Goal: Task Accomplishment & Management: Use online tool/utility

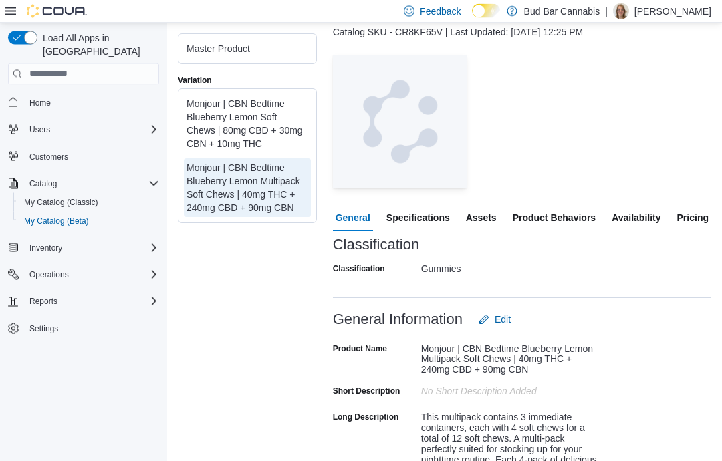
scroll to position [133, 0]
click at [692, 210] on span "Pricing" at bounding box center [692, 217] width 31 height 27
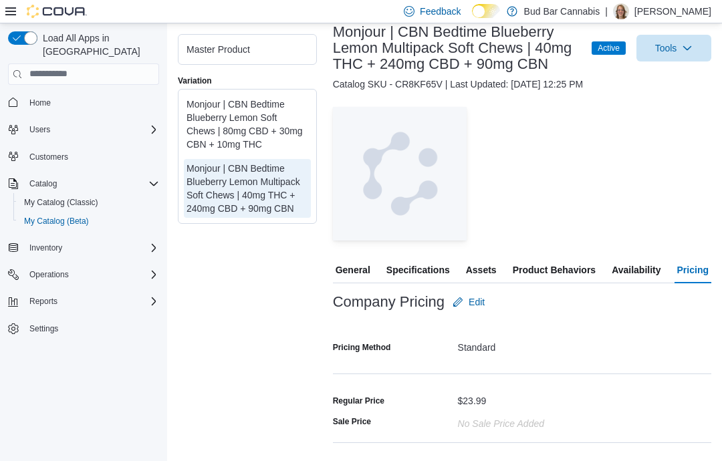
scroll to position [104, 0]
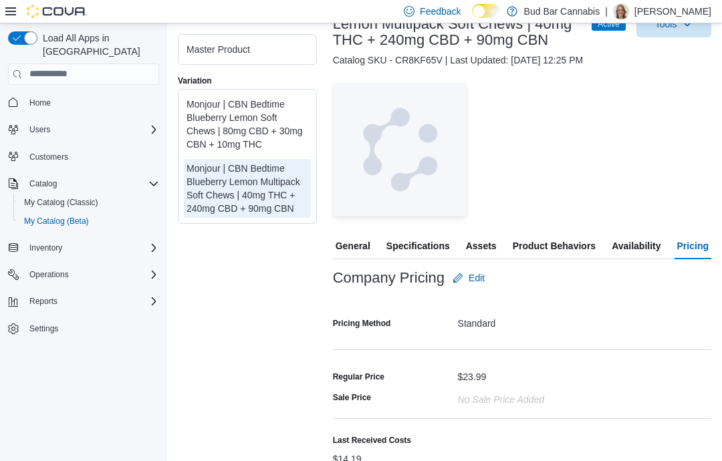
click at [220, 414] on div "Master Product Variation Monjour | CBN Bedtime Blueberry Lemon Soft Chews | 80m…" at bounding box center [247, 251] width 139 height 502
click at [346, 253] on span "General" at bounding box center [352, 246] width 35 height 27
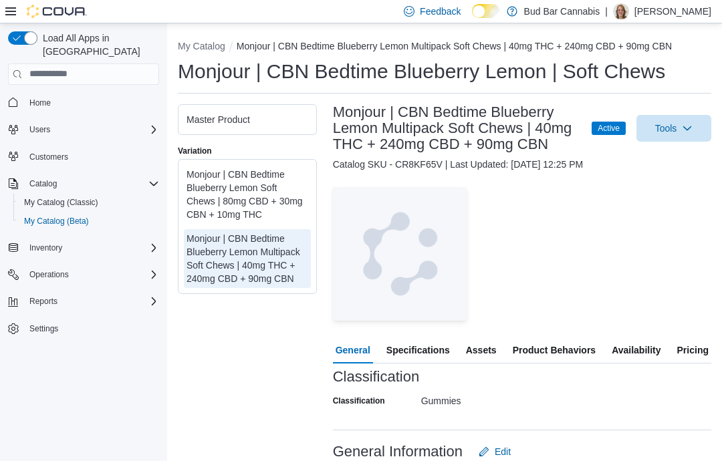
click at [152, 296] on icon "Complex example" at bounding box center [153, 301] width 11 height 11
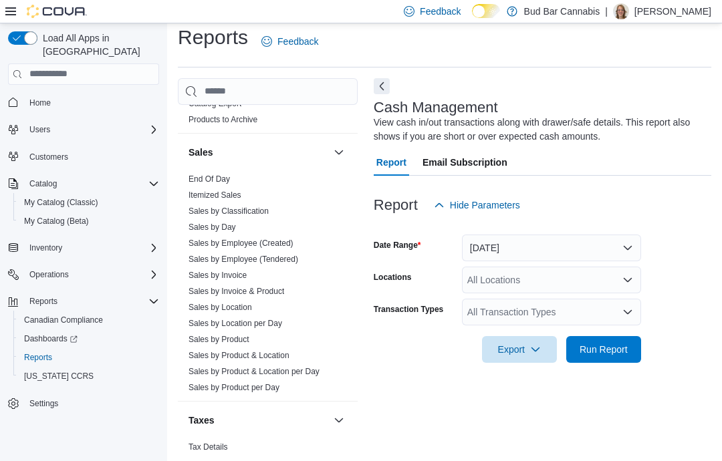
scroll to position [902, 0]
click at [237, 259] on link "Sales by Employee (Tendered)" at bounding box center [243, 259] width 110 height 9
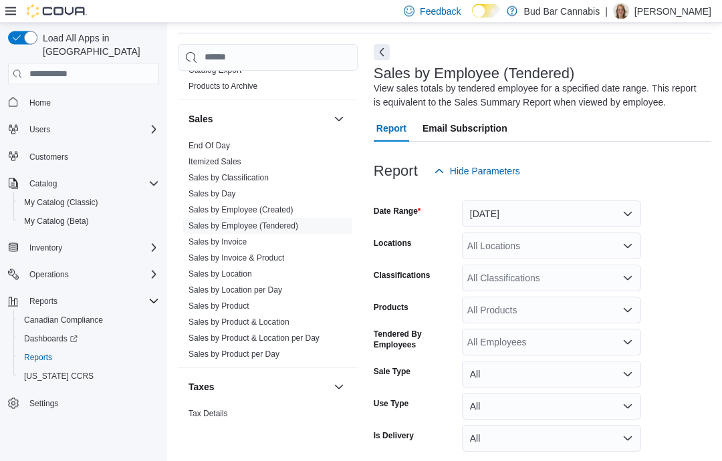
click at [628, 210] on button "[DATE]" at bounding box center [551, 214] width 179 height 27
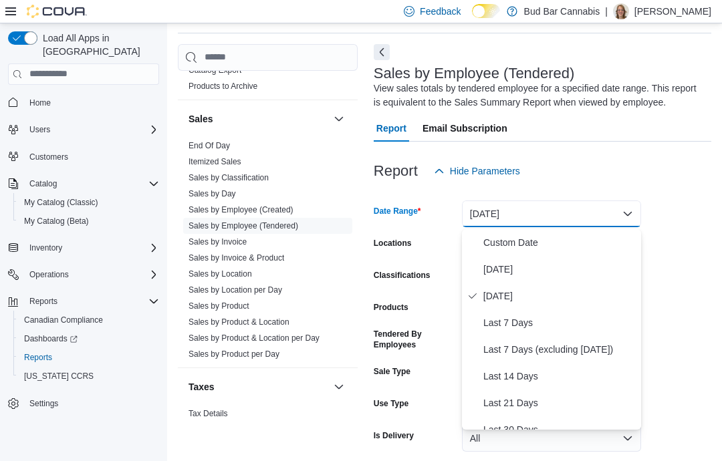
click at [606, 249] on span "Custom Date" at bounding box center [559, 243] width 152 height 16
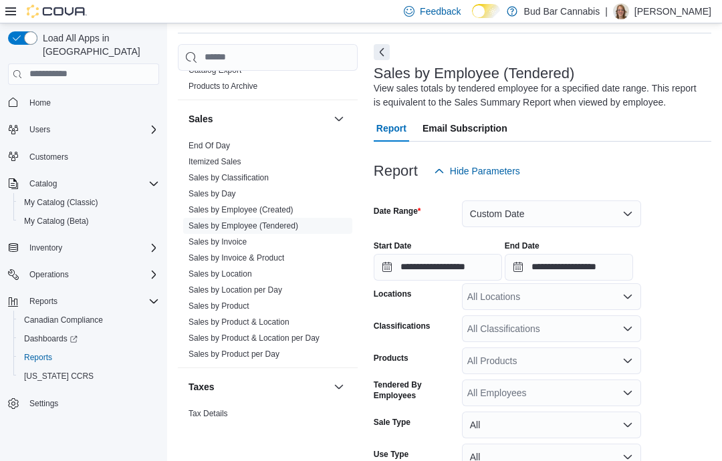
click at [604, 204] on button "Custom Date" at bounding box center [551, 213] width 179 height 27
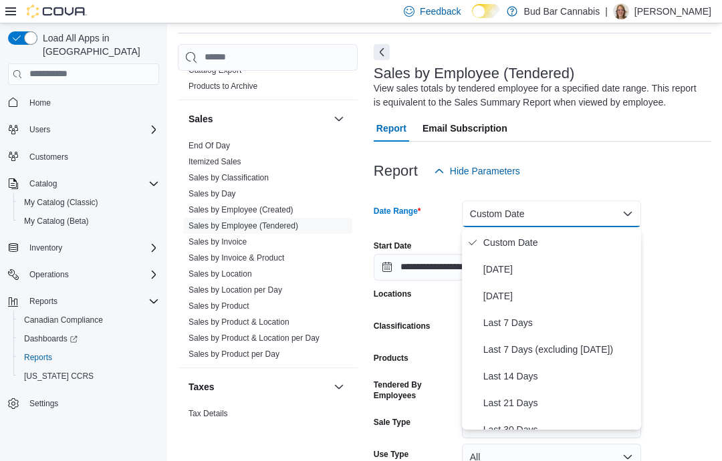
click at [549, 267] on span "[DATE]" at bounding box center [559, 269] width 152 height 16
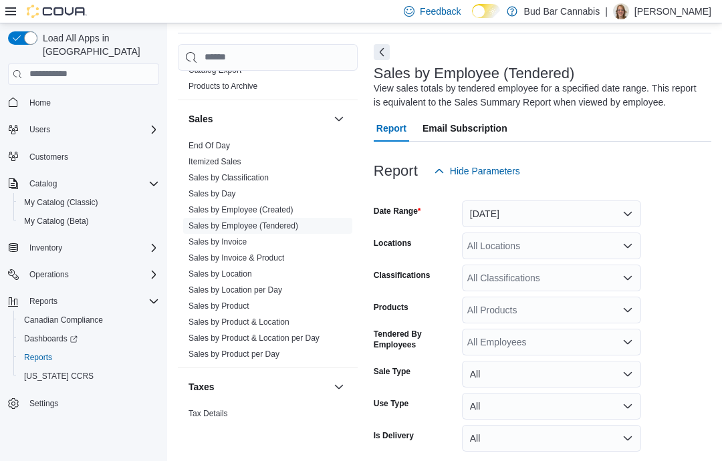
click at [556, 250] on div "All Locations" at bounding box center [551, 246] width 179 height 27
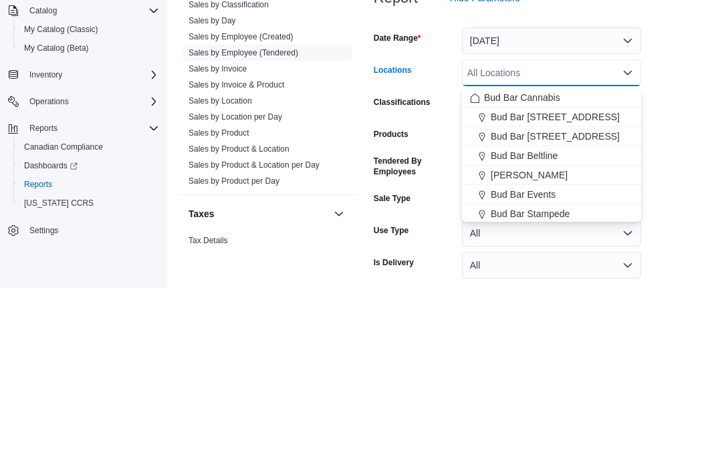
click at [557, 303] on span "Bud Bar [STREET_ADDRESS]" at bounding box center [554, 309] width 129 height 13
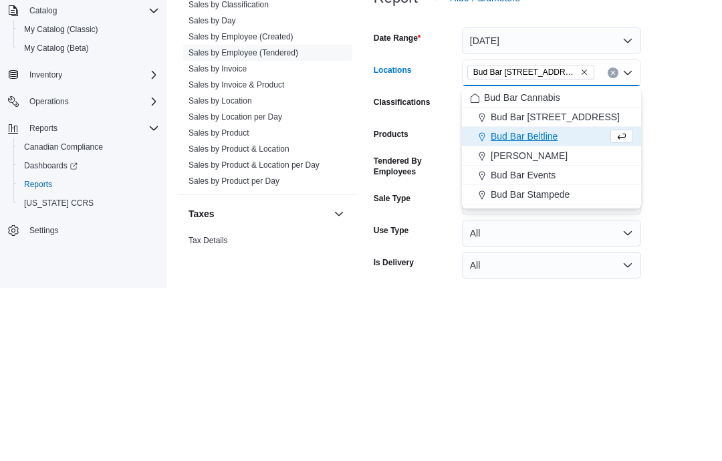
click at [671, 184] on form "Date Range [DATE] Locations [GEOGRAPHIC_DATA] [GEOGRAPHIC_DATA] Combo box. Sele…" at bounding box center [541, 336] width 337 height 305
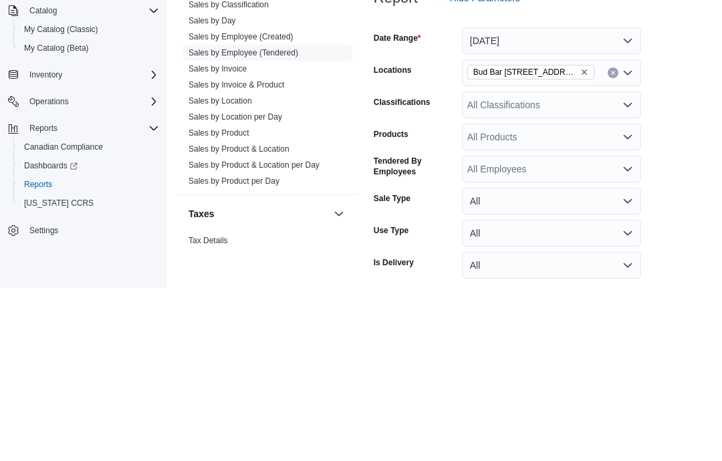
scroll to position [101, 0]
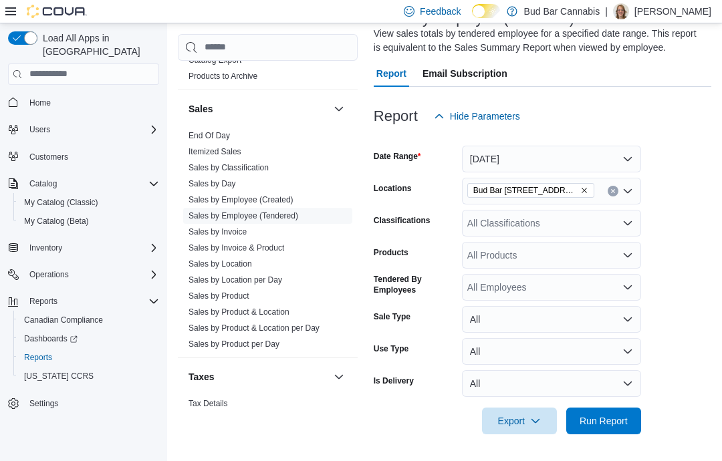
click at [599, 420] on span "Run Report" at bounding box center [603, 420] width 48 height 13
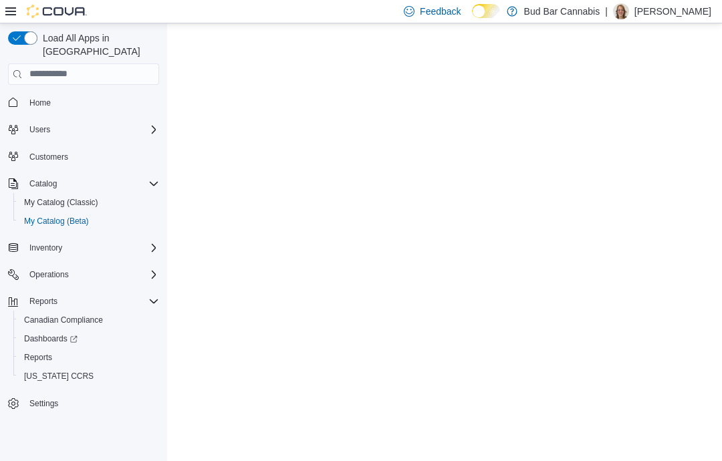
select select "**********"
